Goal: Transaction & Acquisition: Purchase product/service

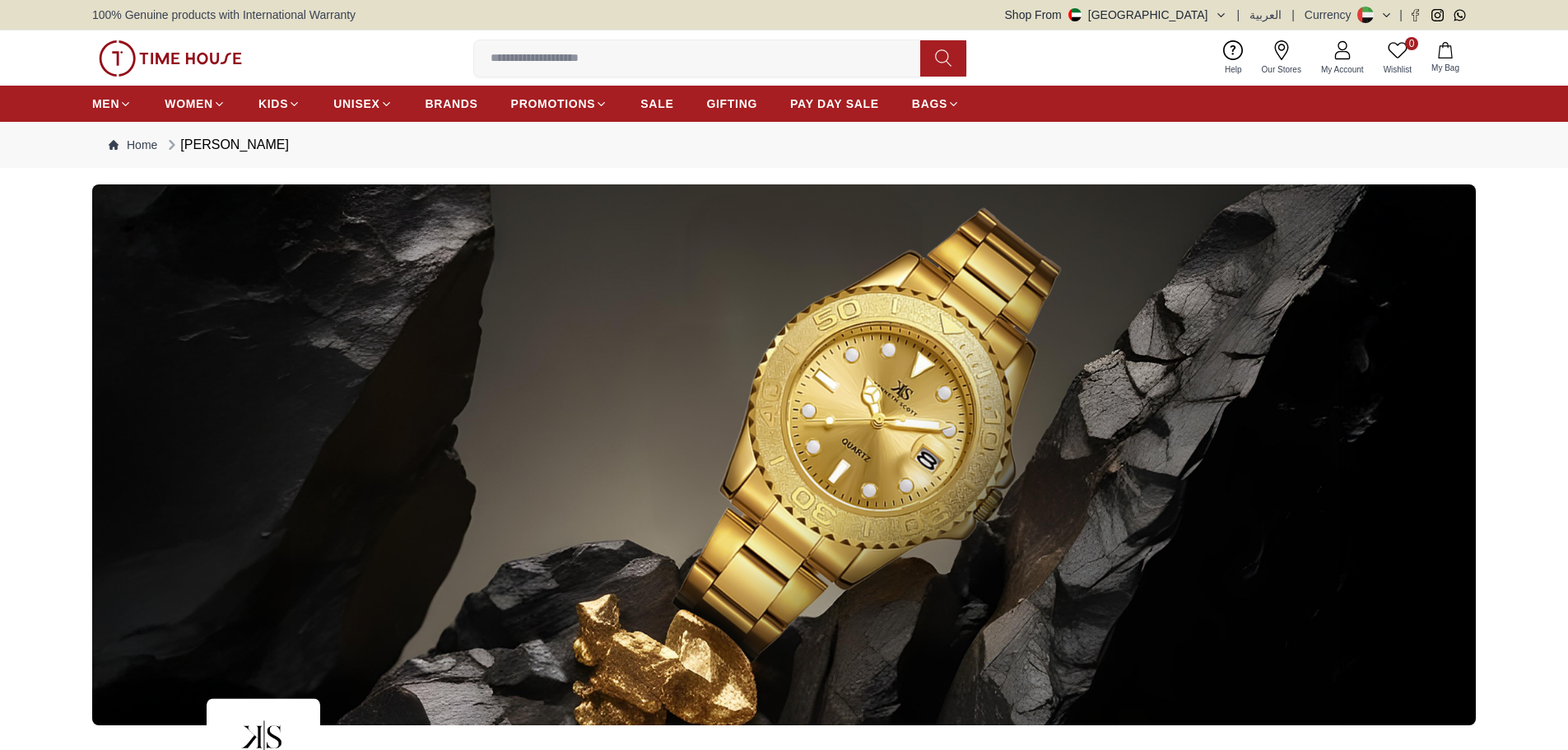
click at [179, 54] on img at bounding box center [170, 59] width 143 height 36
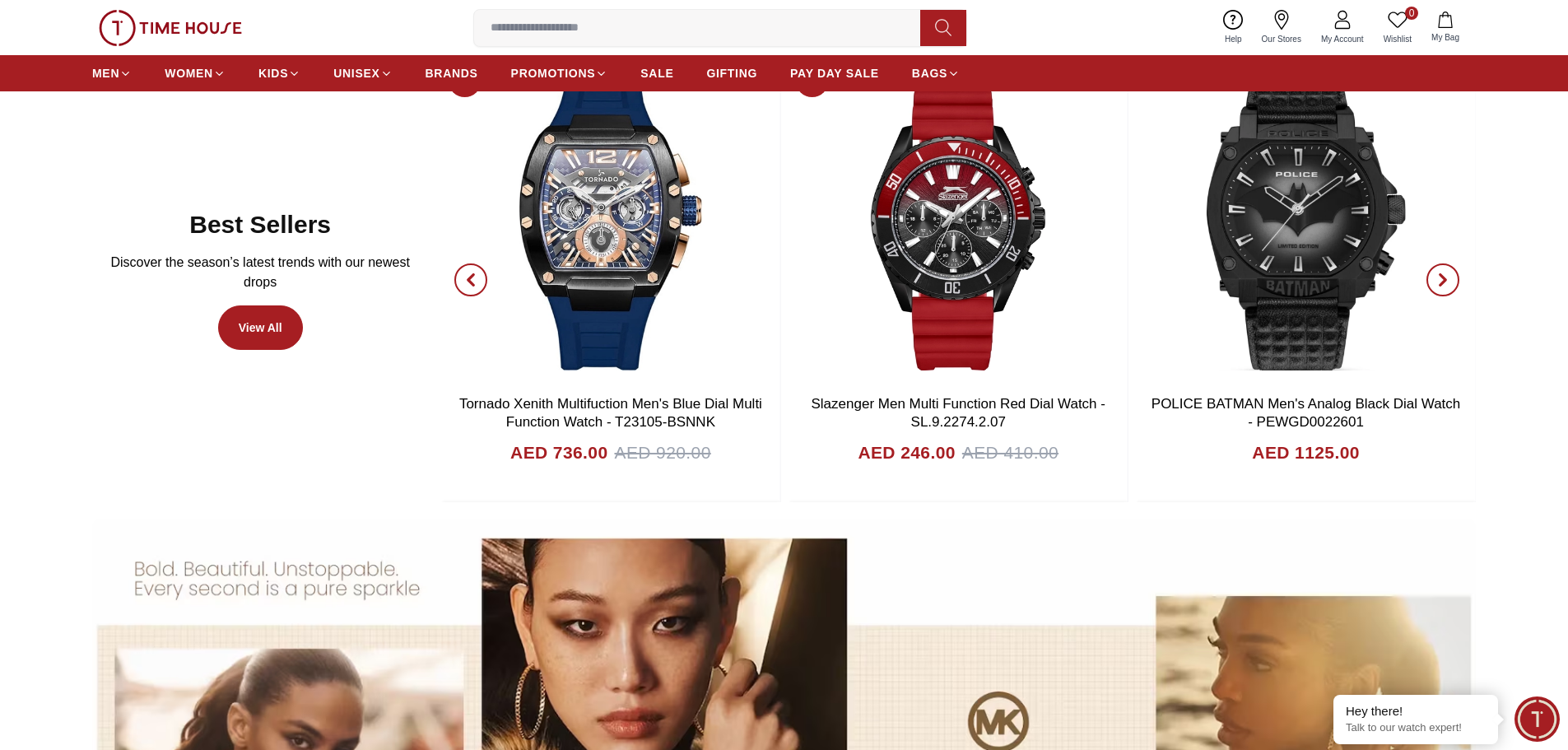
scroll to position [1070, 0]
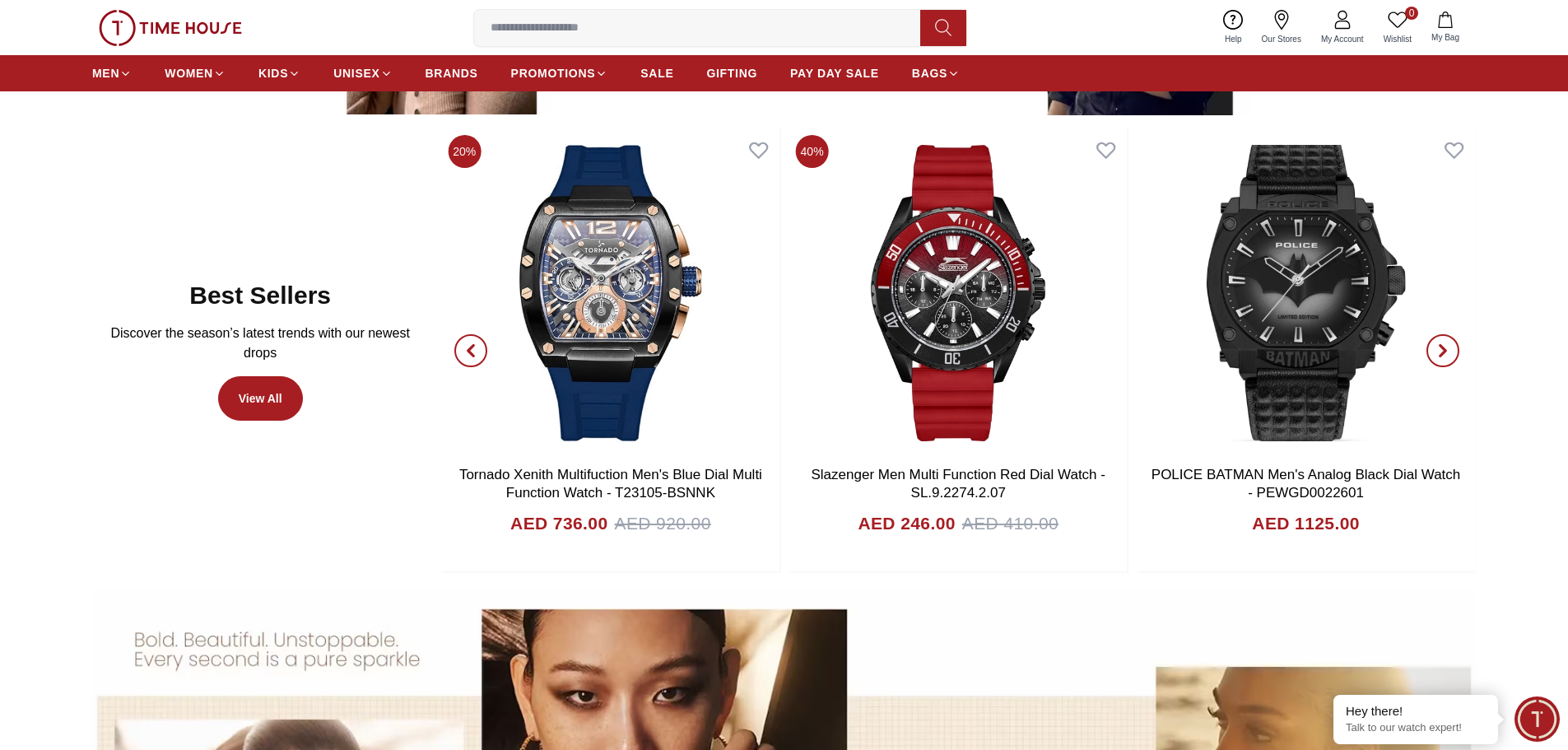
click at [453, 360] on button "button" at bounding box center [471, 351] width 59 height 445
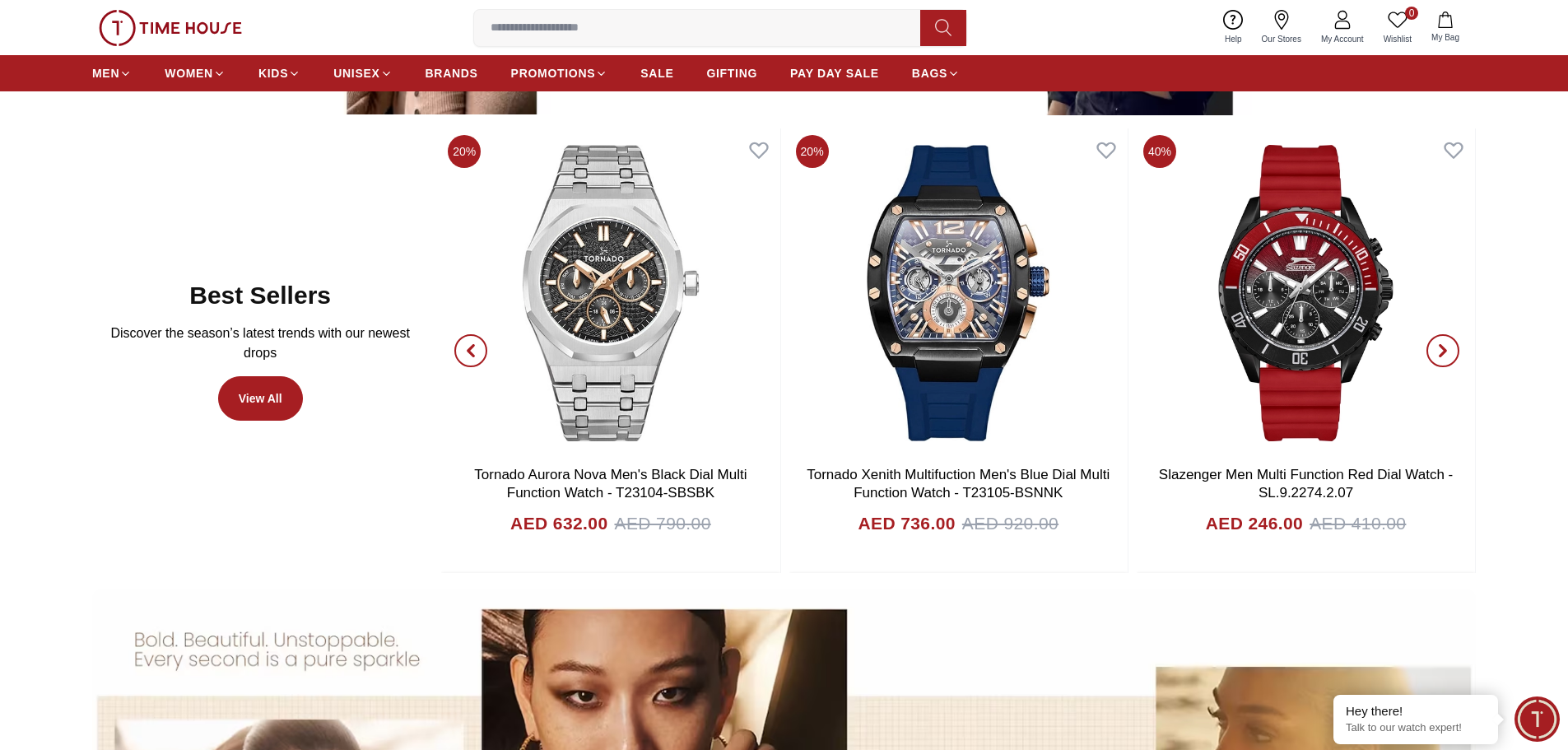
click at [1432, 343] on span "button" at bounding box center [1443, 351] width 33 height 33
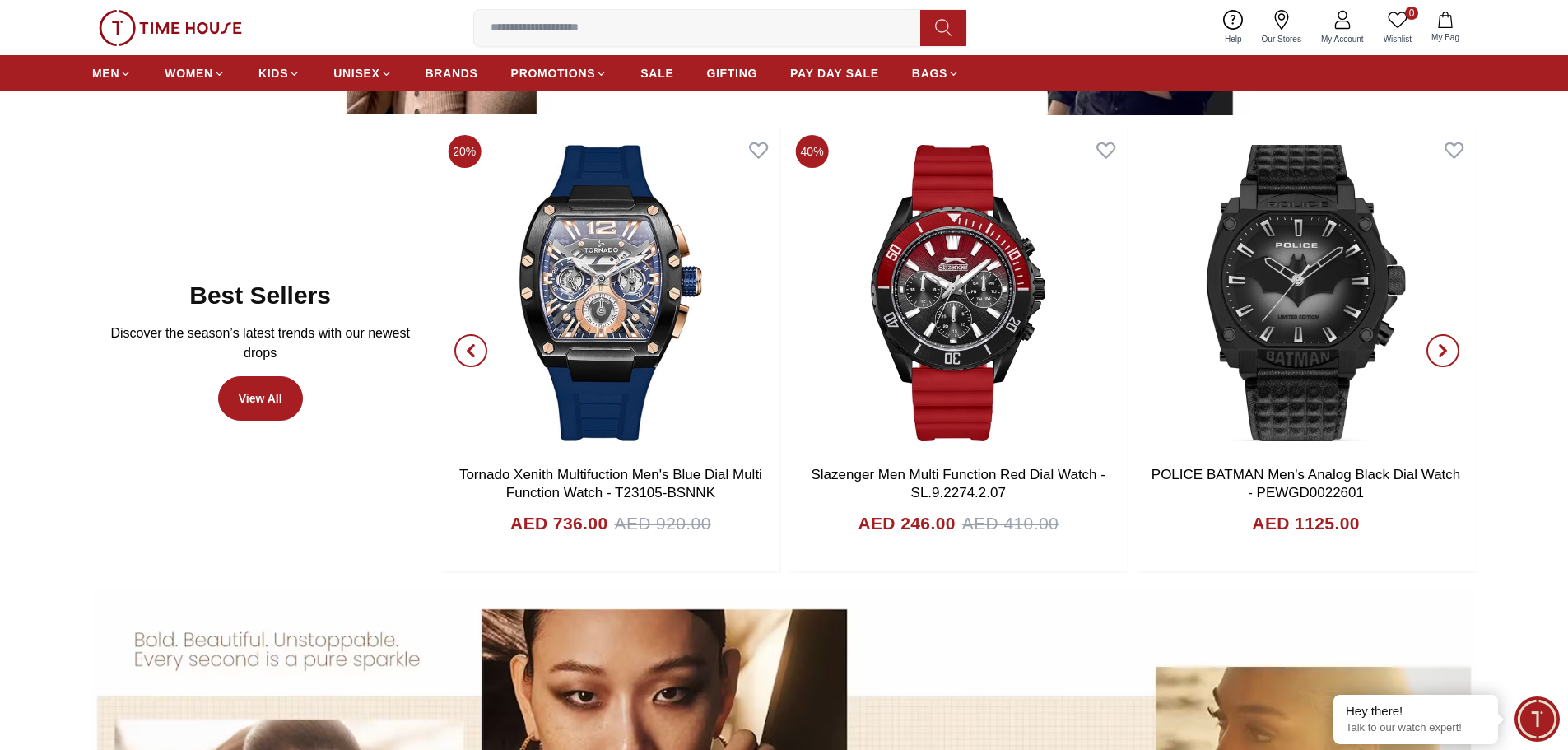
click at [1432, 343] on span "button" at bounding box center [1443, 351] width 33 height 33
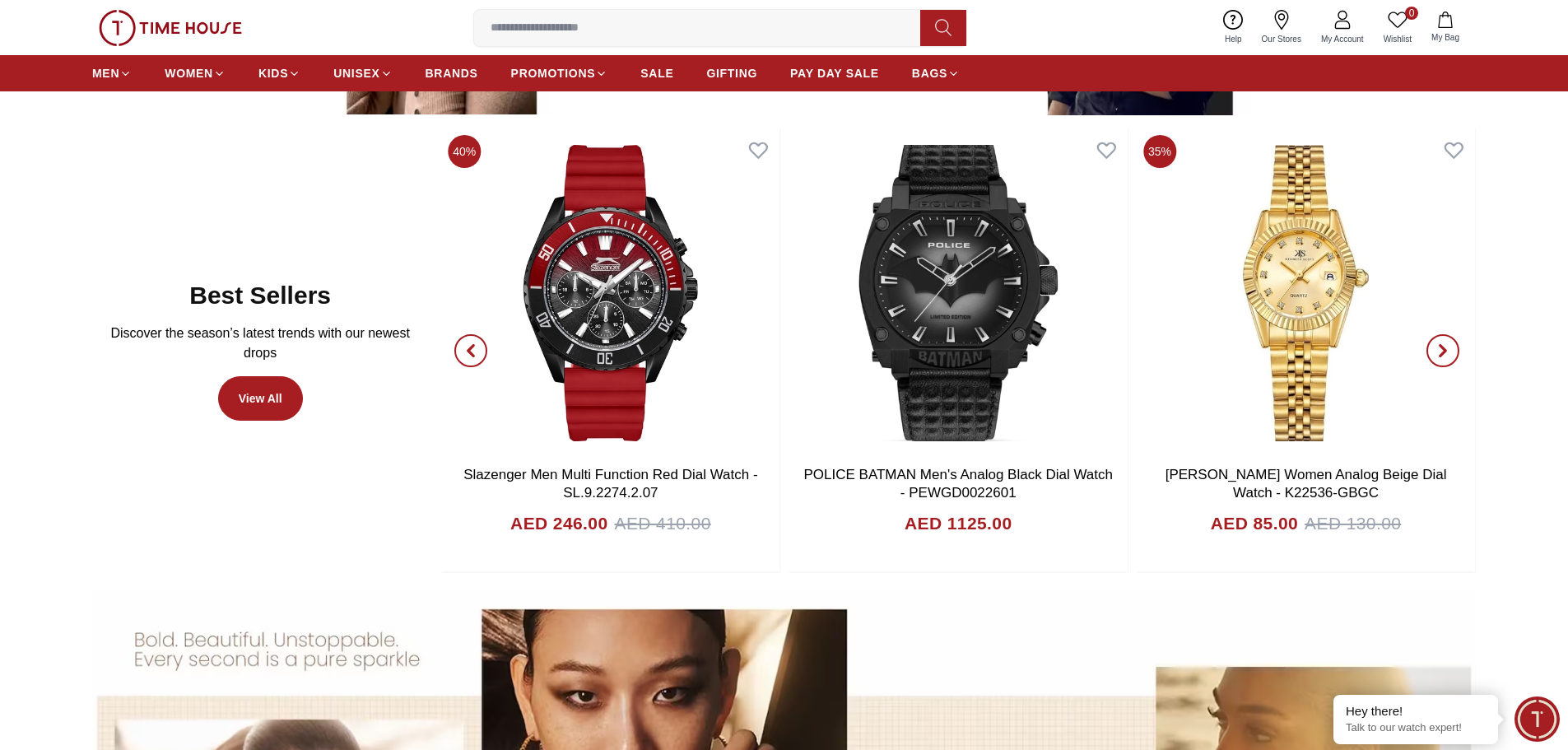
click at [1432, 343] on span "button" at bounding box center [1443, 351] width 33 height 33
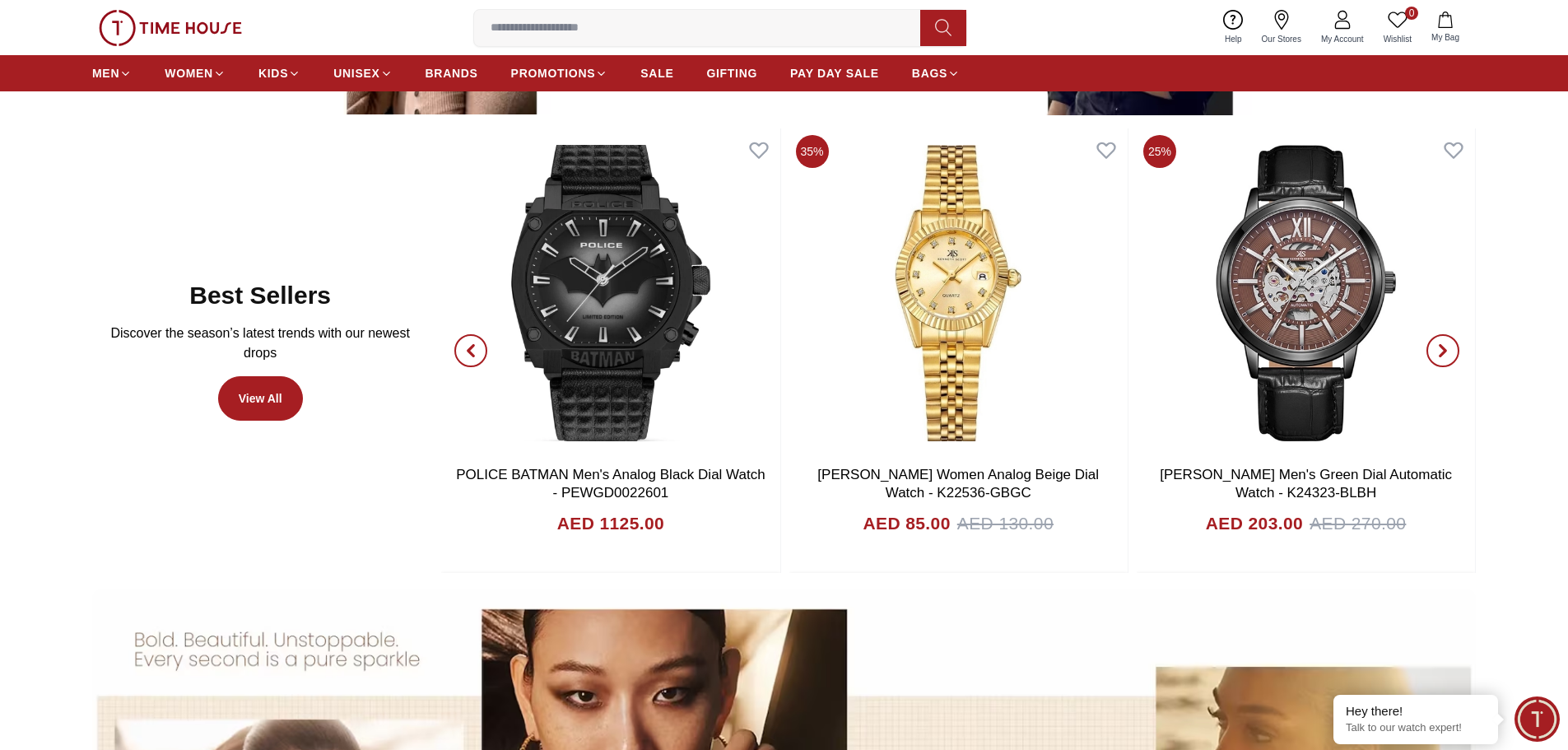
click at [1432, 343] on span "button" at bounding box center [1443, 351] width 33 height 33
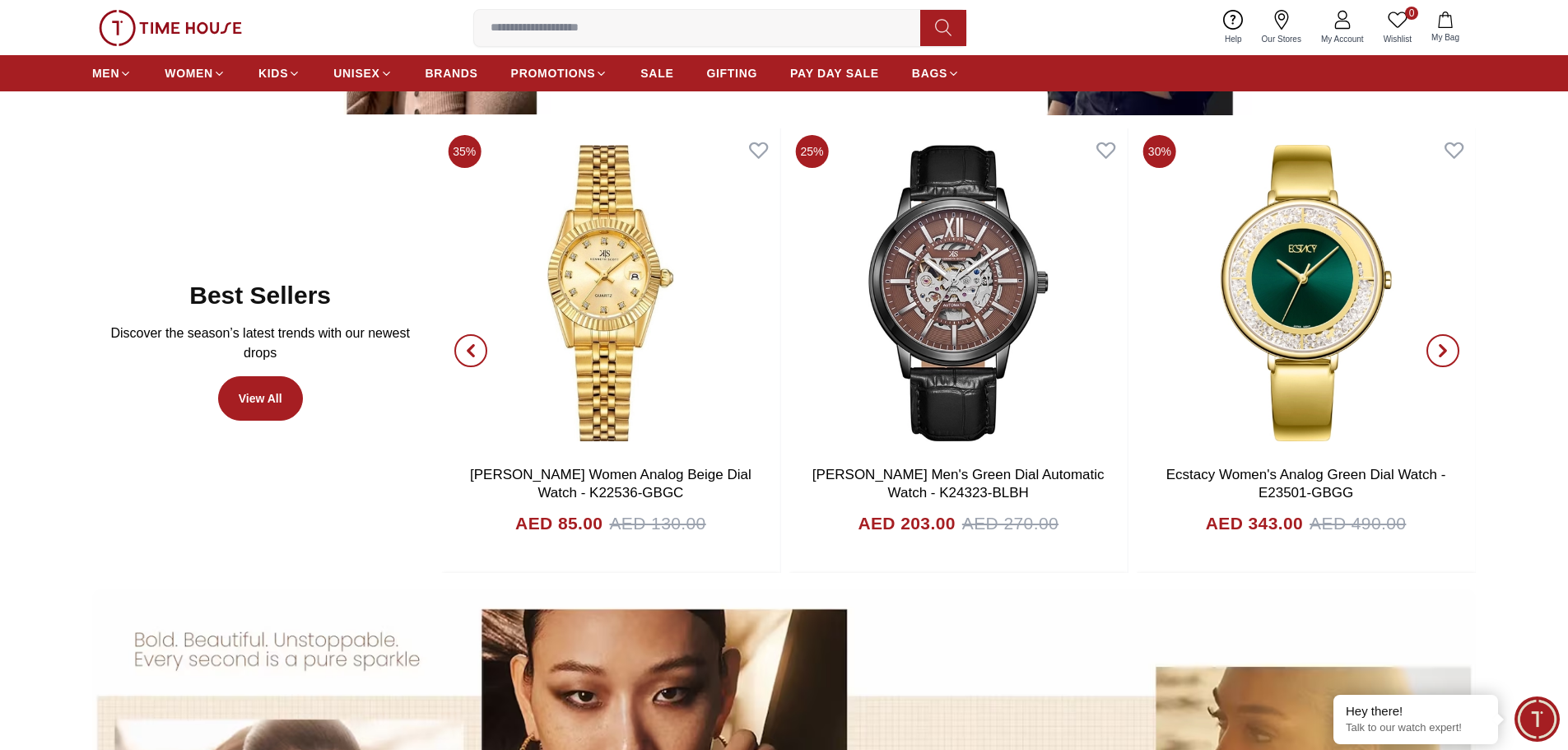
click at [1432, 343] on span "button" at bounding box center [1443, 351] width 33 height 33
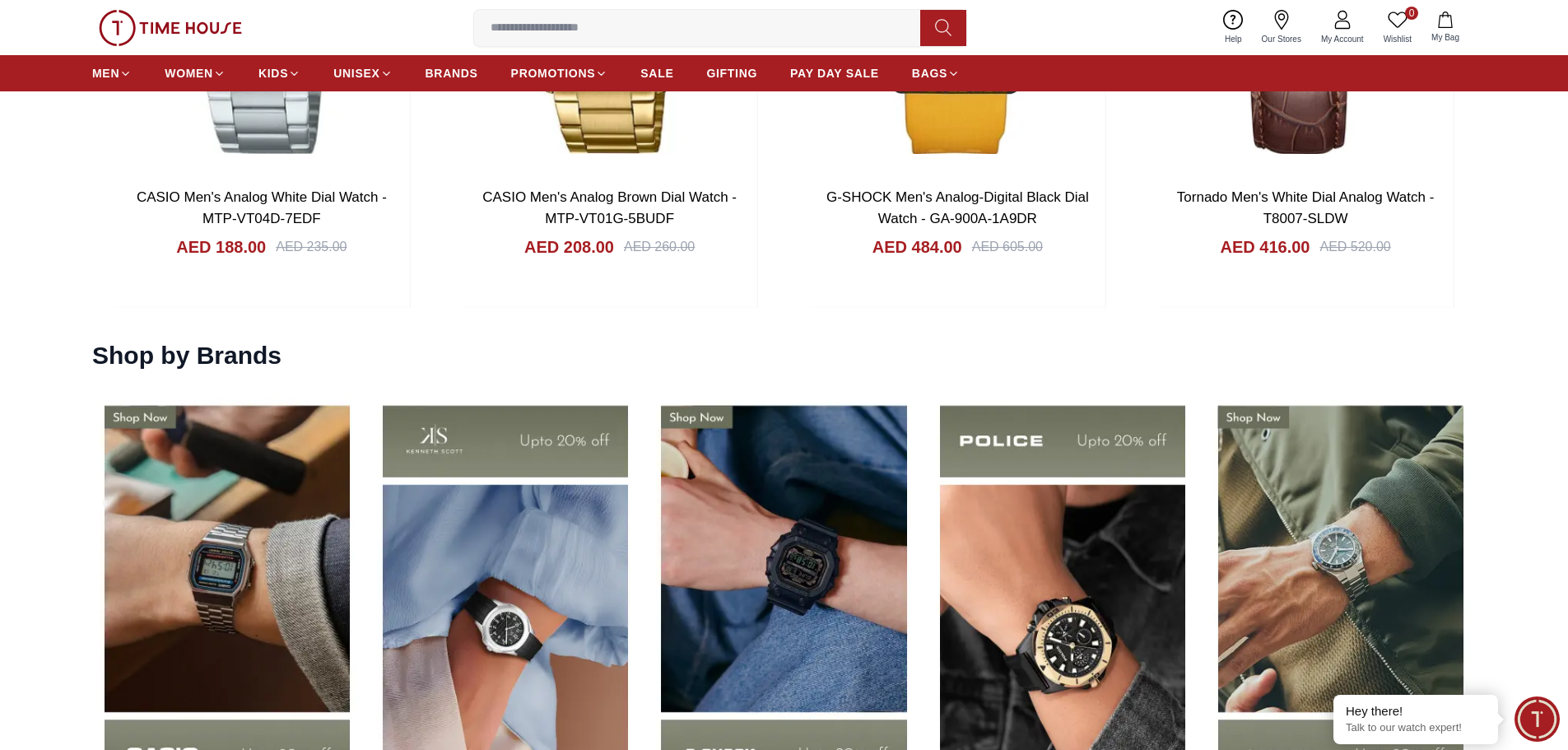
scroll to position [2717, 0]
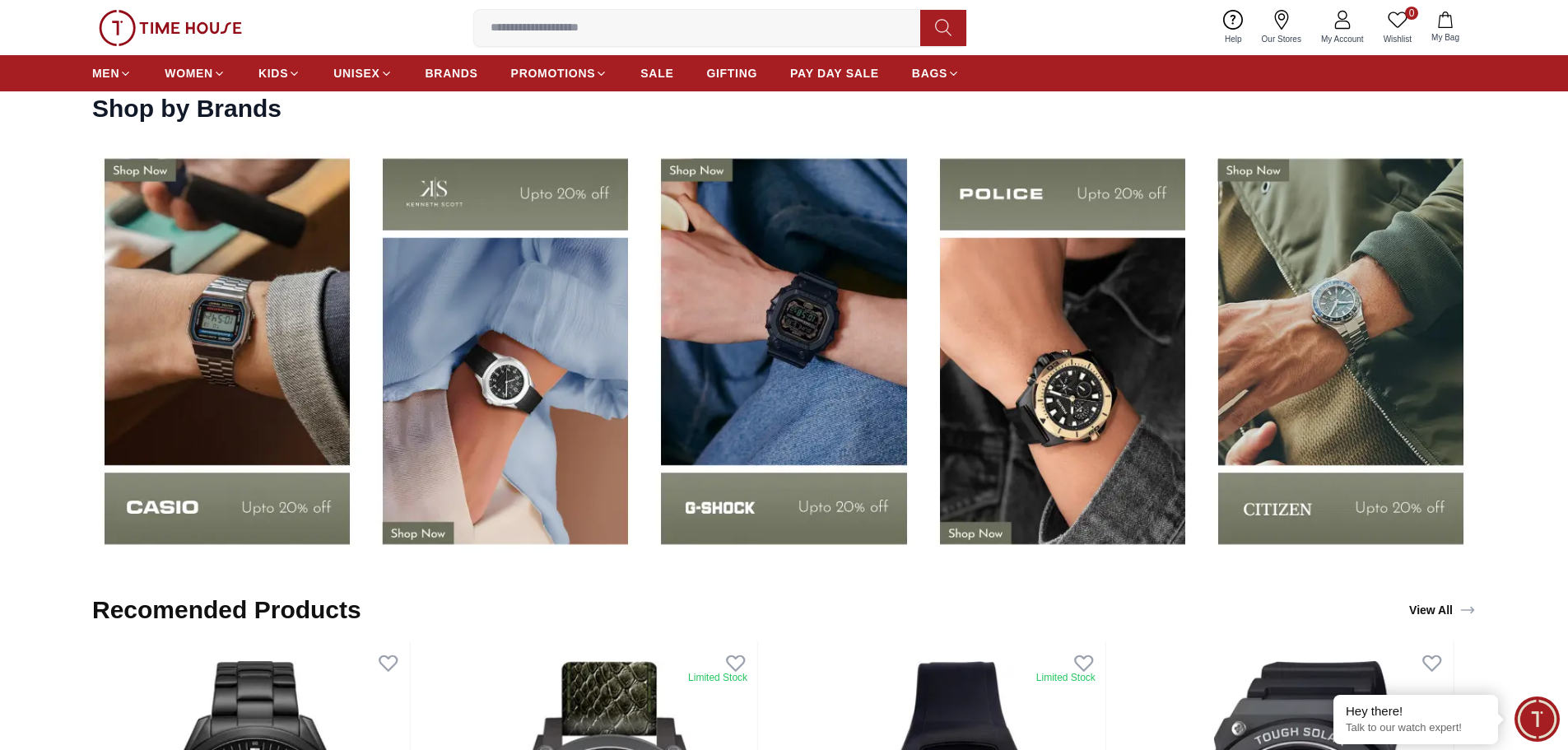
click at [772, 349] on img at bounding box center [784, 351] width 270 height 423
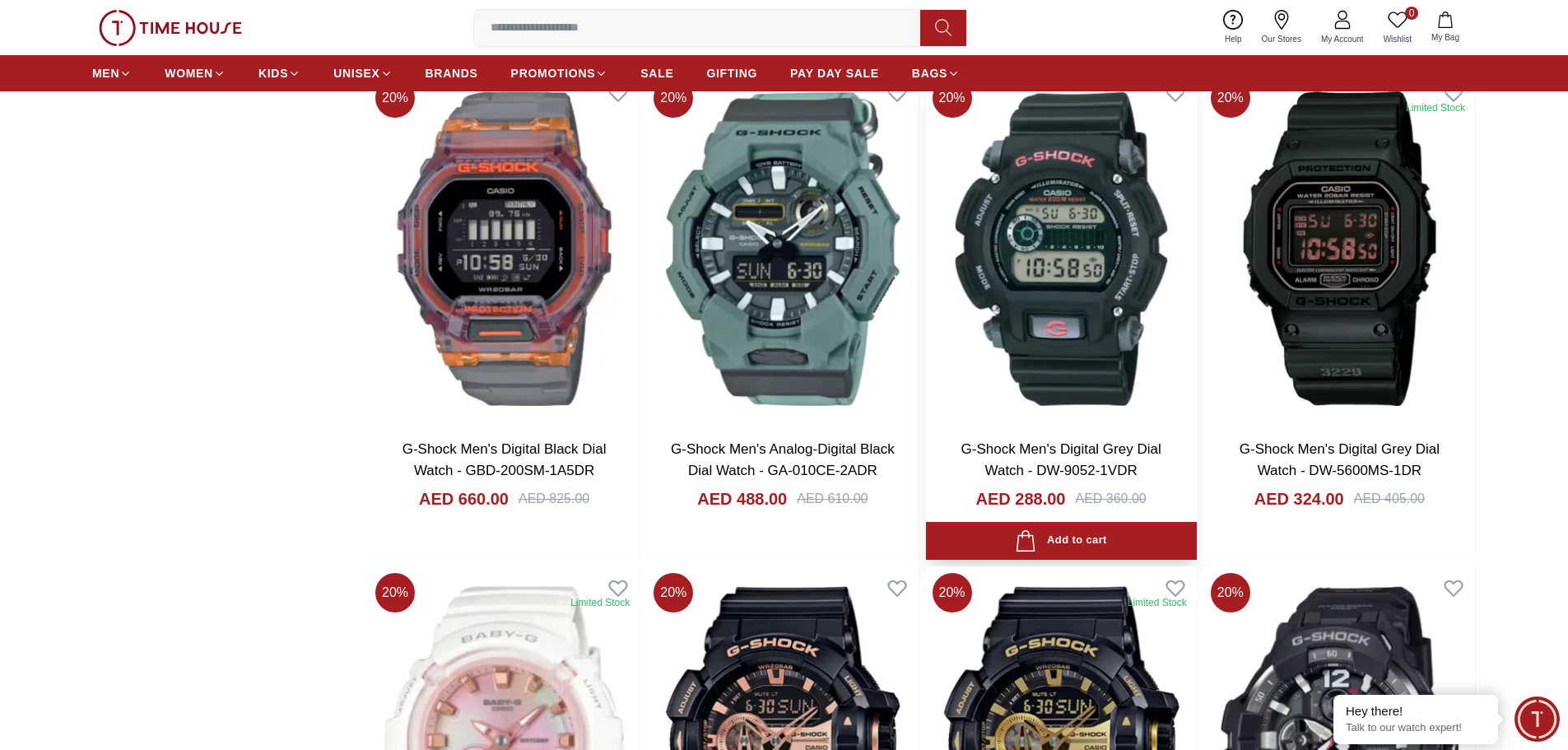
scroll to position [2223, 0]
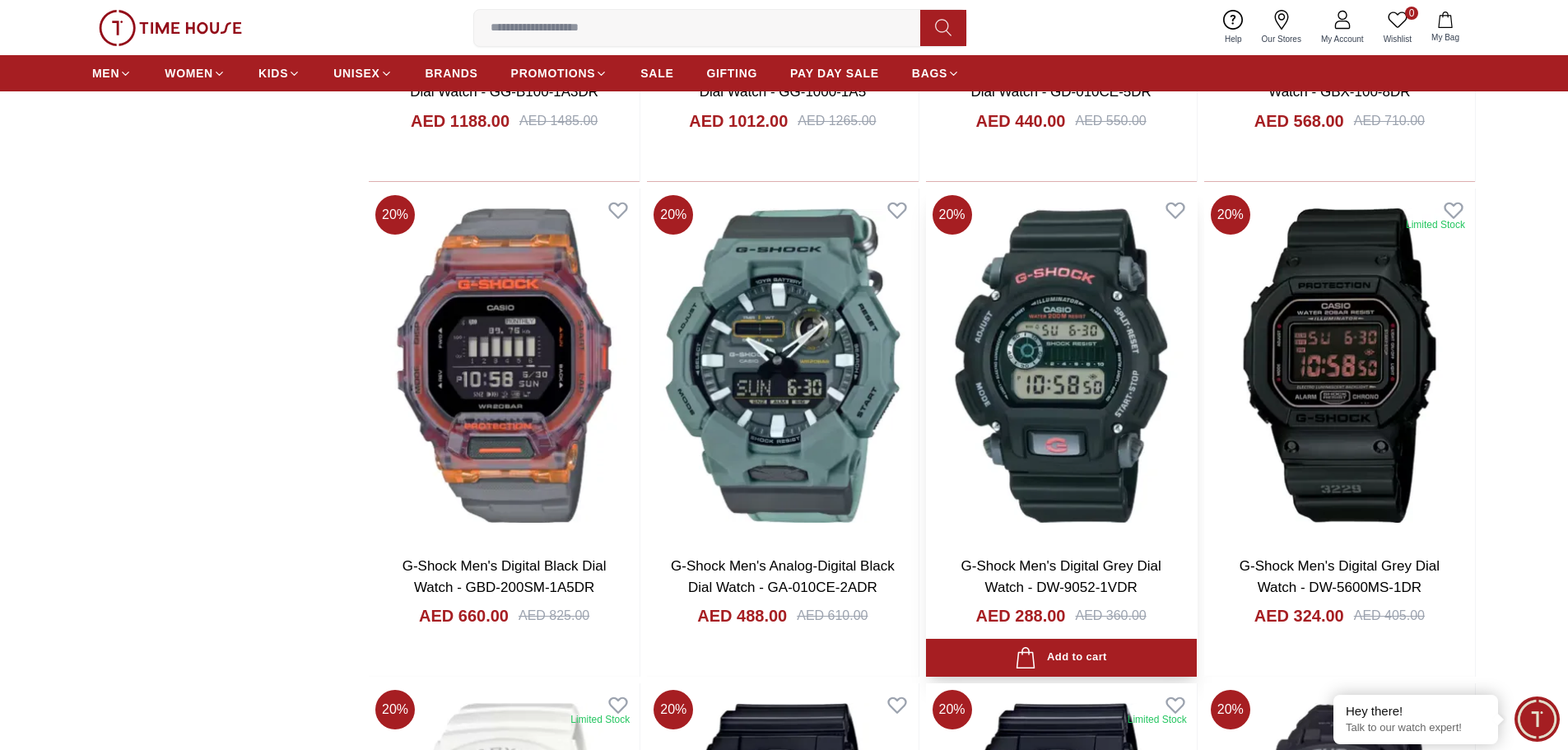
click at [1062, 397] on img at bounding box center [1062, 365] width 271 height 354
